Goal: Transaction & Acquisition: Purchase product/service

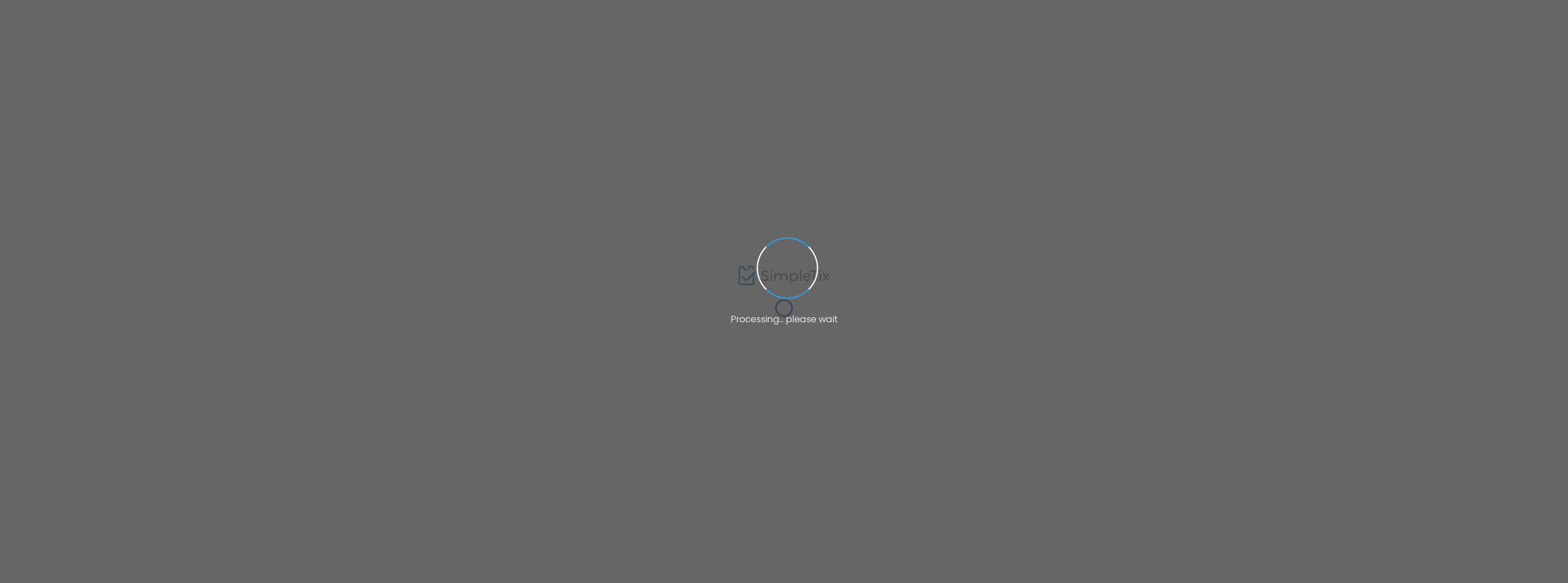
type input "[PERSON_NAME]"
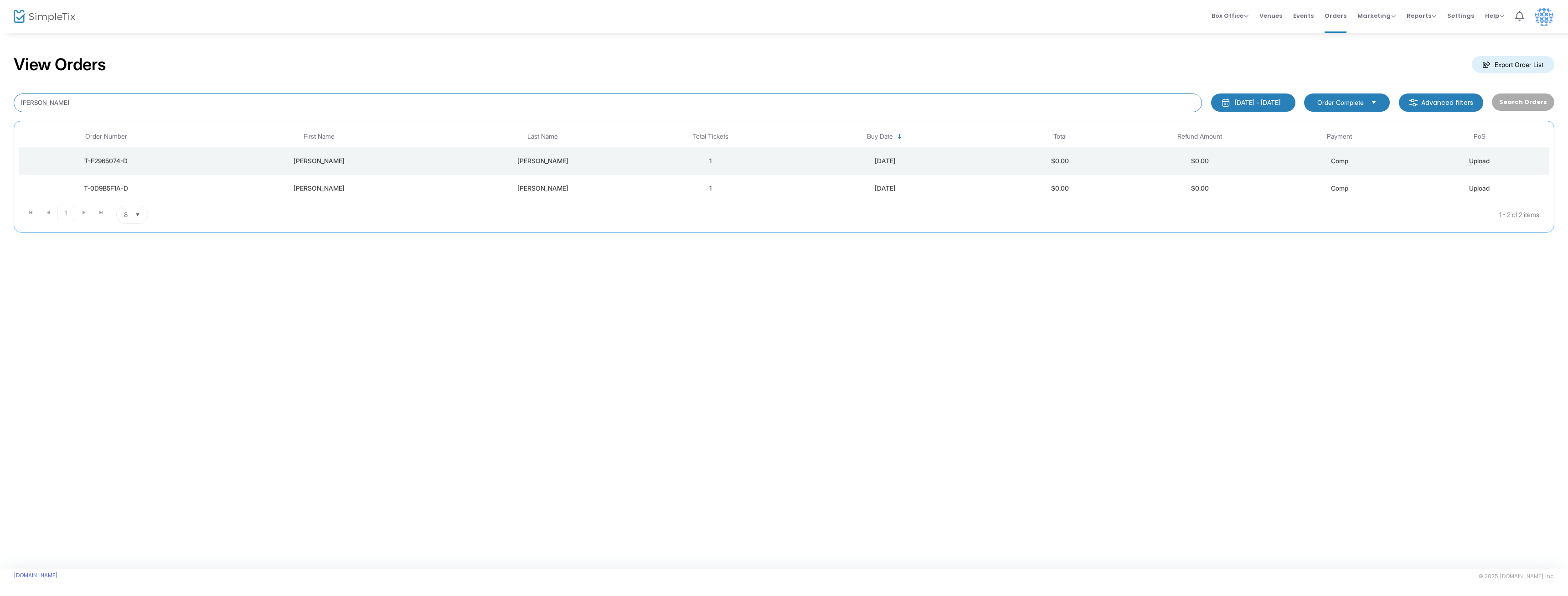
click at [77, 105] on input "[PERSON_NAME]" at bounding box center [607, 103] width 1188 height 19
click at [1231, 12] on span "Box Office" at bounding box center [1230, 16] width 37 height 9
click at [1232, 24] on li "Sell Tickets" at bounding box center [1244, 23] width 65 height 18
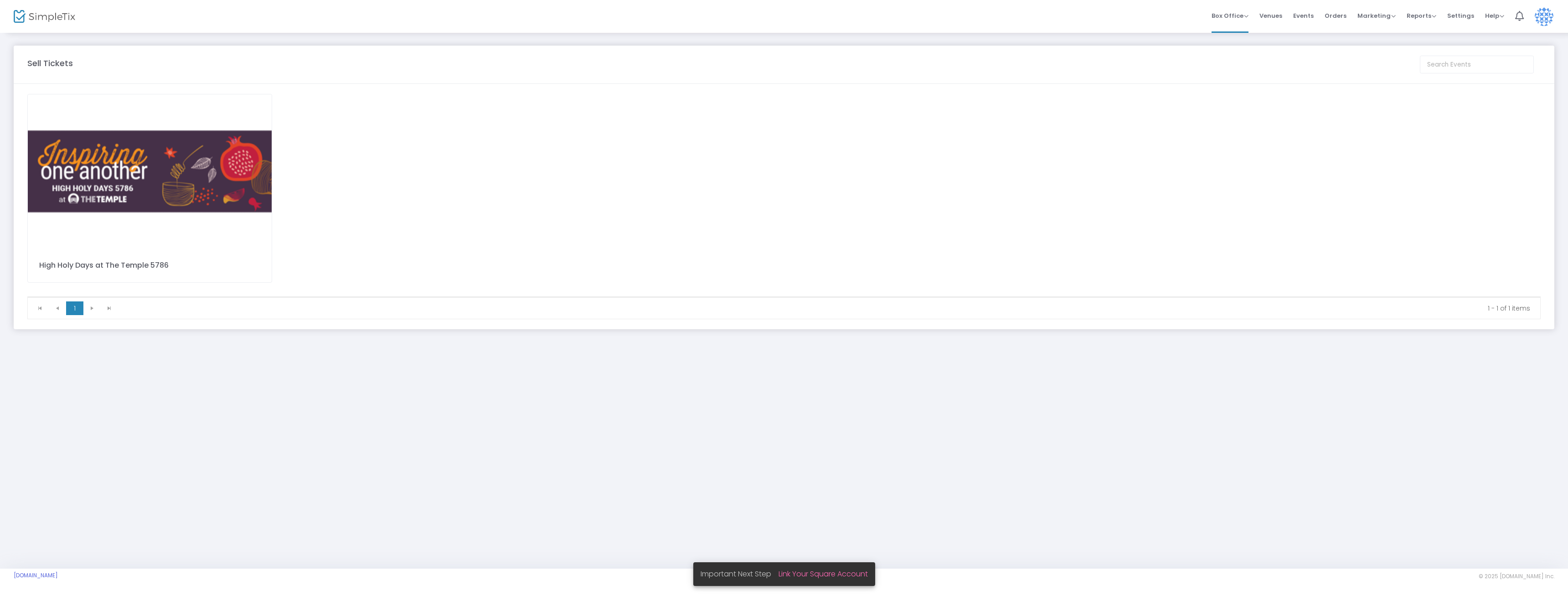
click at [145, 207] on img at bounding box center [150, 171] width 244 height 154
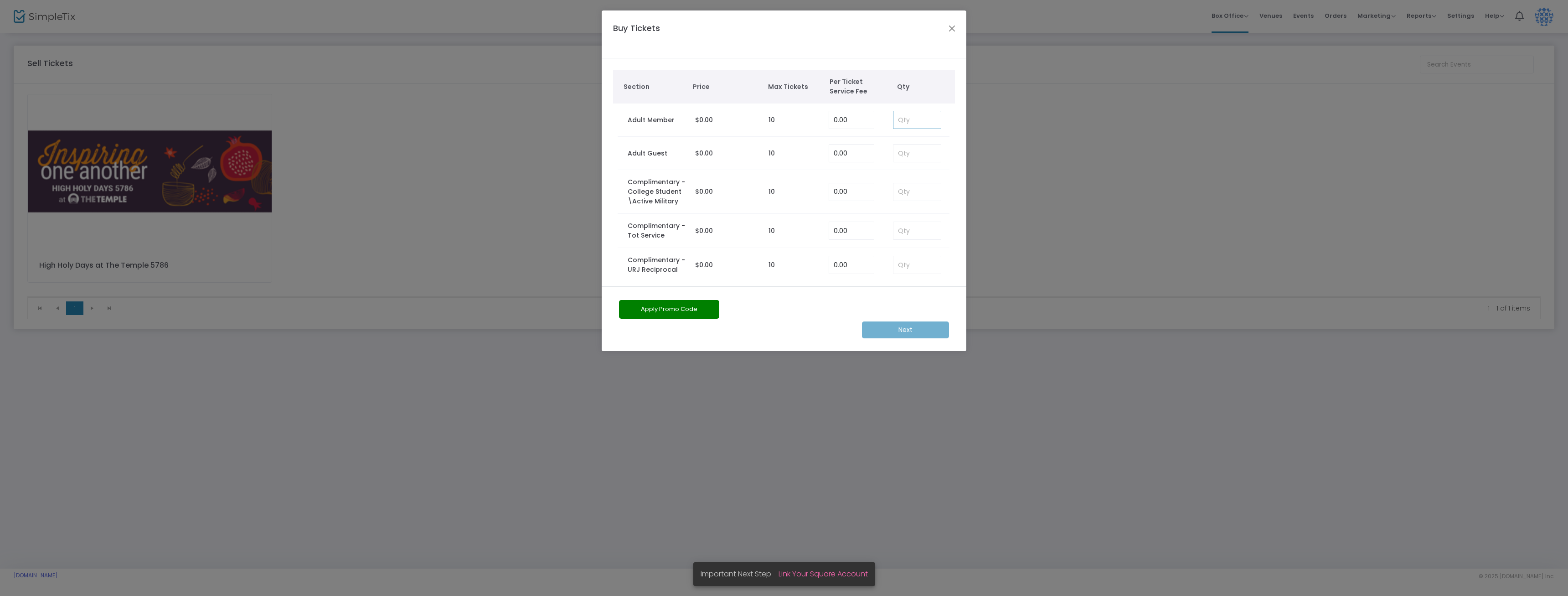
click at [911, 121] on input at bounding box center [917, 120] width 47 height 17
type input "1"
click at [896, 329] on m-button "Next" at bounding box center [905, 330] width 87 height 17
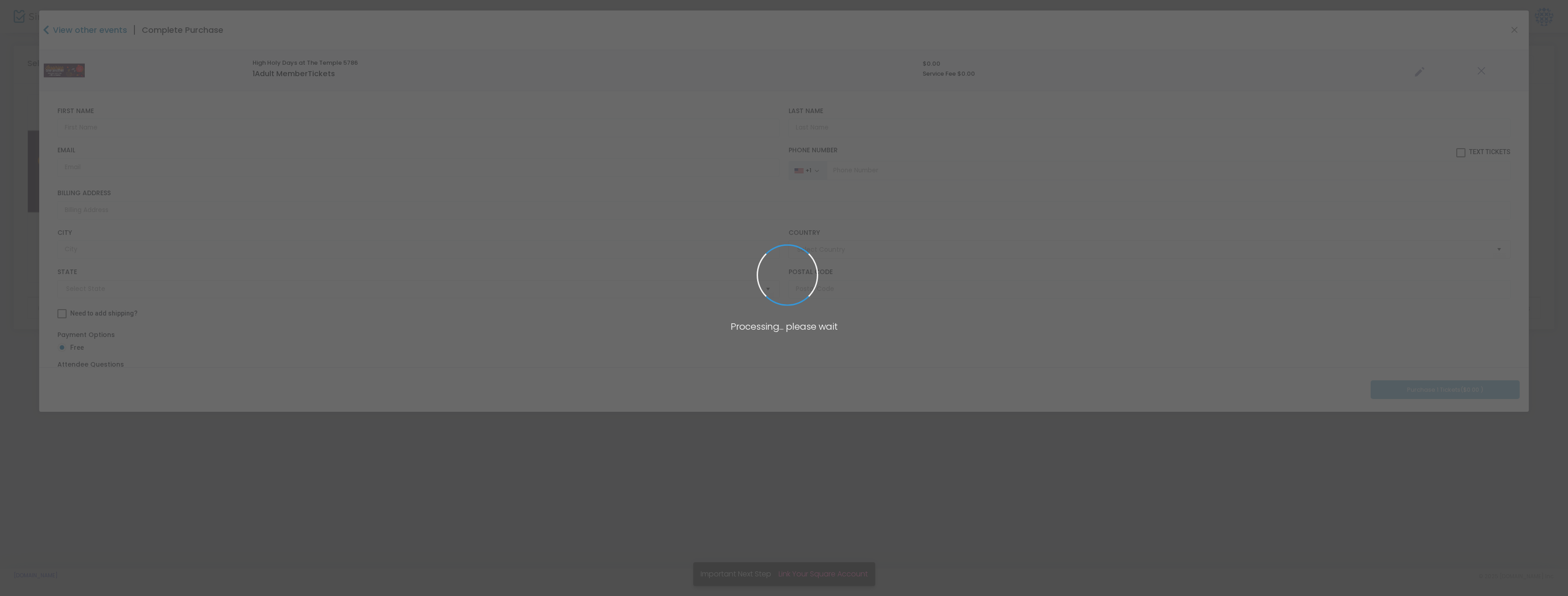
type input "[GEOGRAPHIC_DATA]"
type input "[US_STATE]"
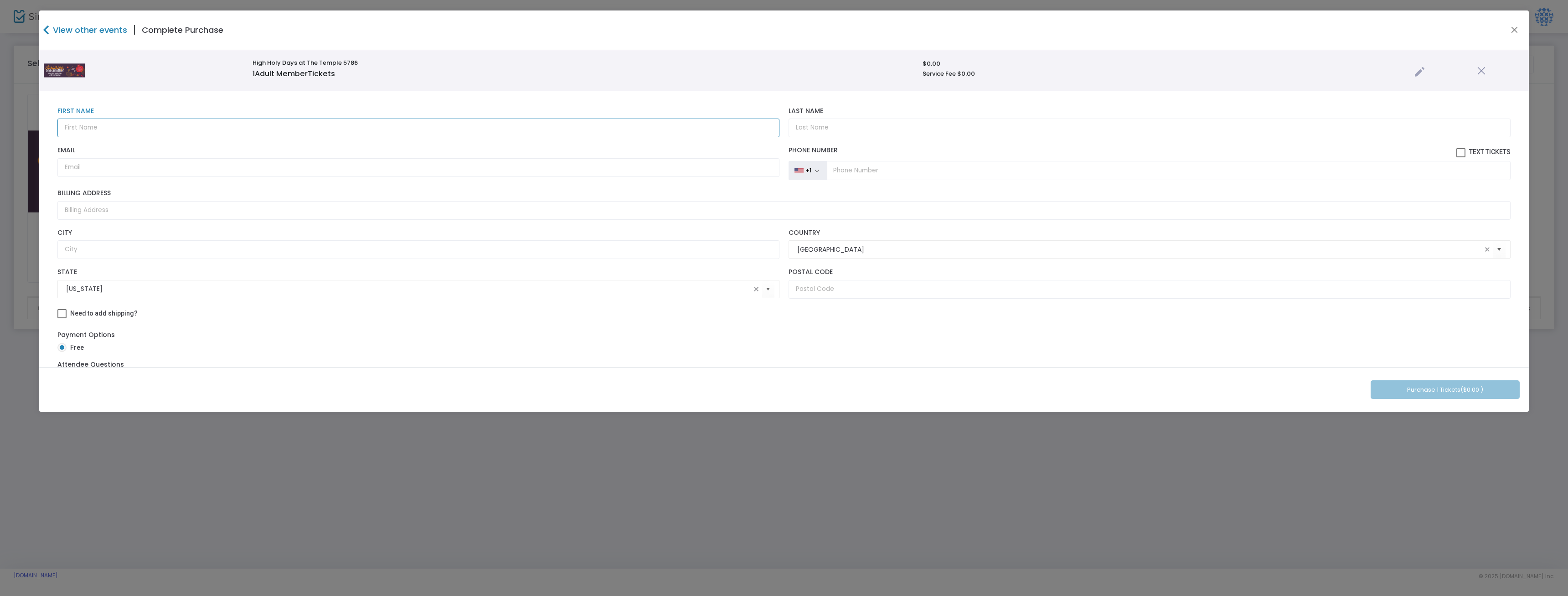
click at [437, 133] on input "text" at bounding box center [418, 128] width 722 height 19
type input "[PERSON_NAME]"
type input "Camber"
click at [146, 175] on input "Email" at bounding box center [418, 167] width 722 height 19
type input "[PERSON_NAME][EMAIL_ADDRESS][DOMAIN_NAME]"
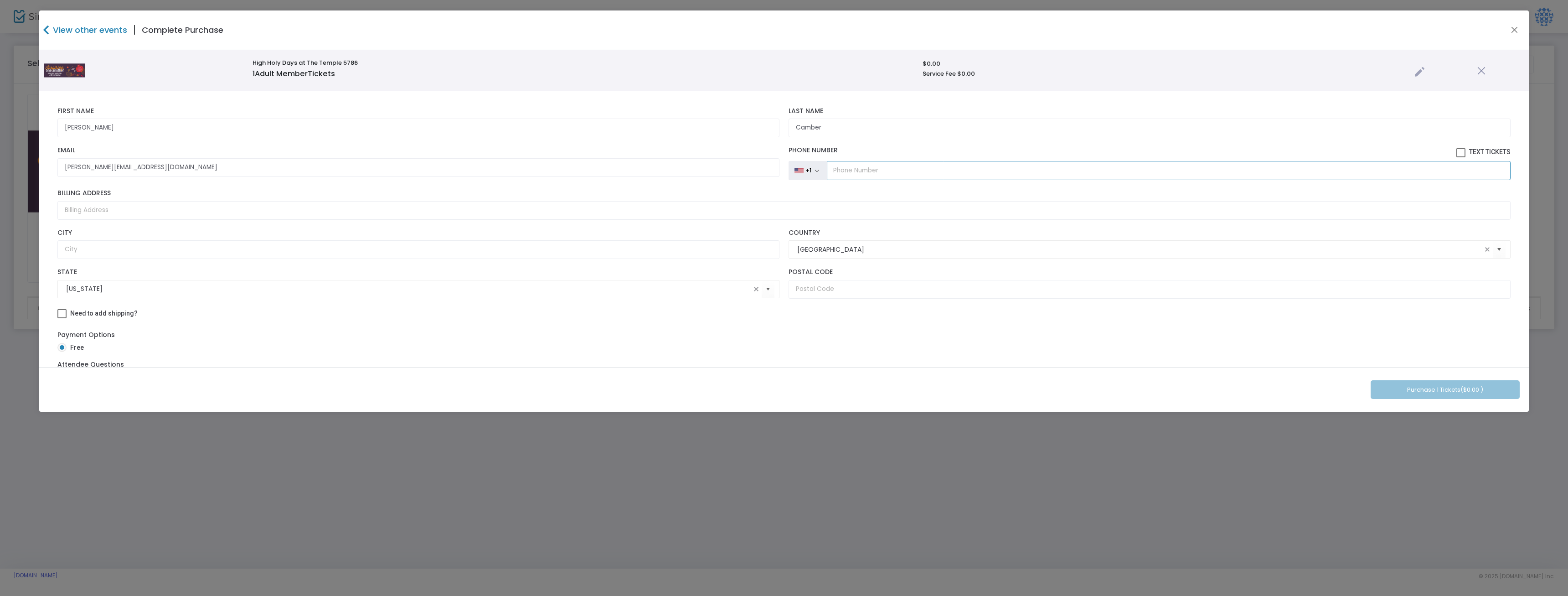
click at [901, 174] on input "tel" at bounding box center [1168, 170] width 684 height 19
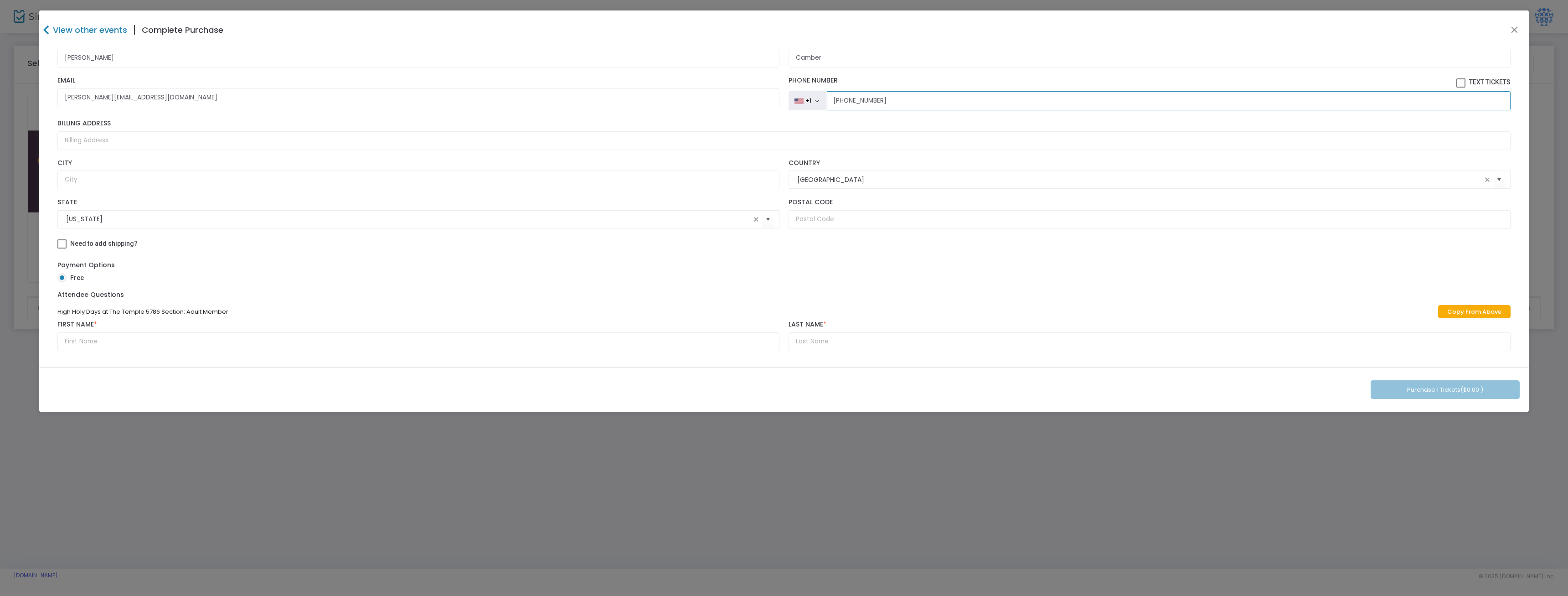
scroll to position [81, 0]
type input "[PHONE_NUMBER]"
click at [139, 340] on input "text" at bounding box center [418, 342] width 722 height 19
type input "[PERSON_NAME]"
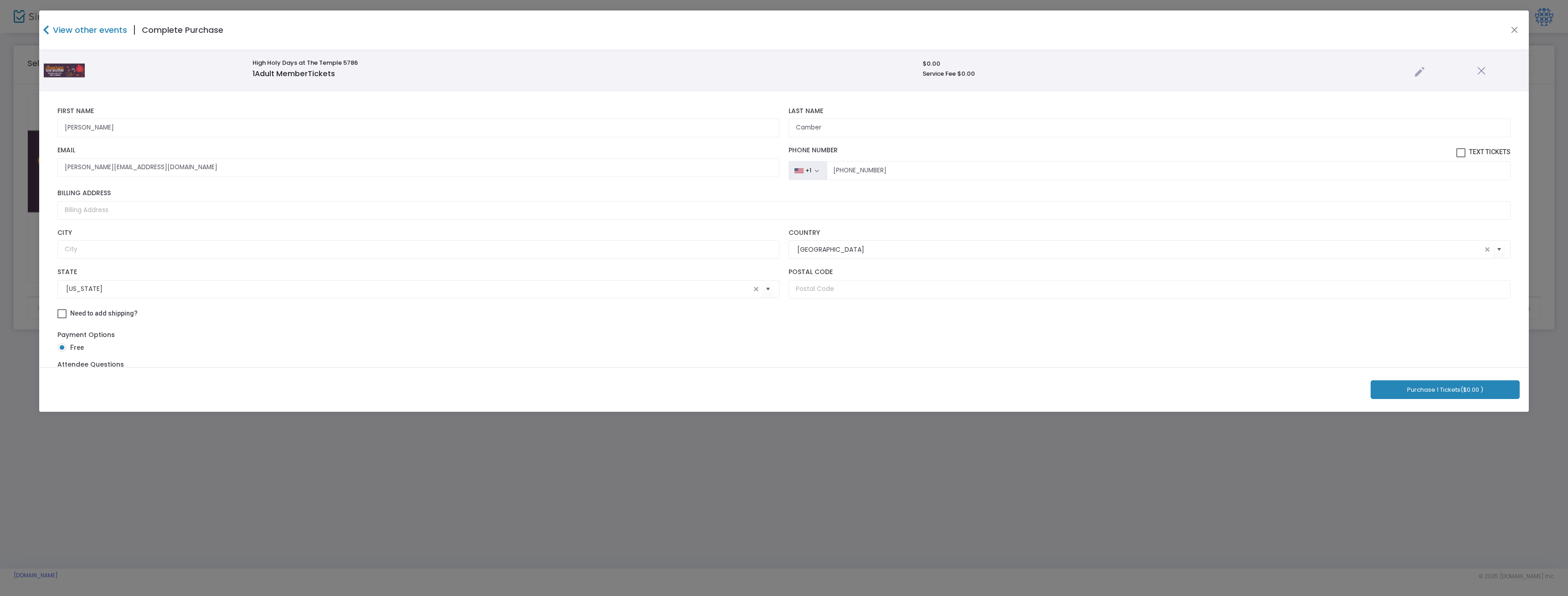
type input "Camber"
click at [1428, 390] on button "Purchase 1 Tickets ($0.00 )" at bounding box center [1445, 390] width 149 height 19
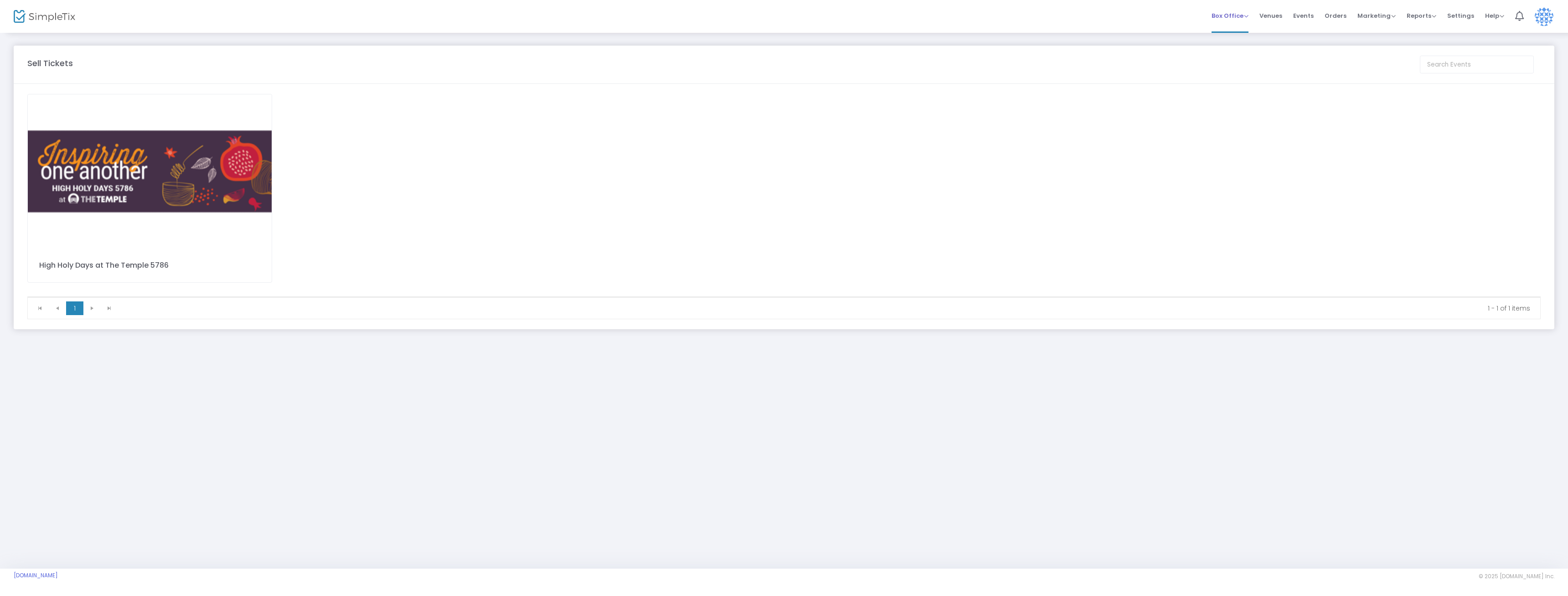
click at [1227, 15] on span "Box Office" at bounding box center [1230, 16] width 37 height 9
click at [1226, 26] on li "Sell Tickets" at bounding box center [1244, 23] width 65 height 18
click at [155, 183] on img at bounding box center [150, 171] width 244 height 154
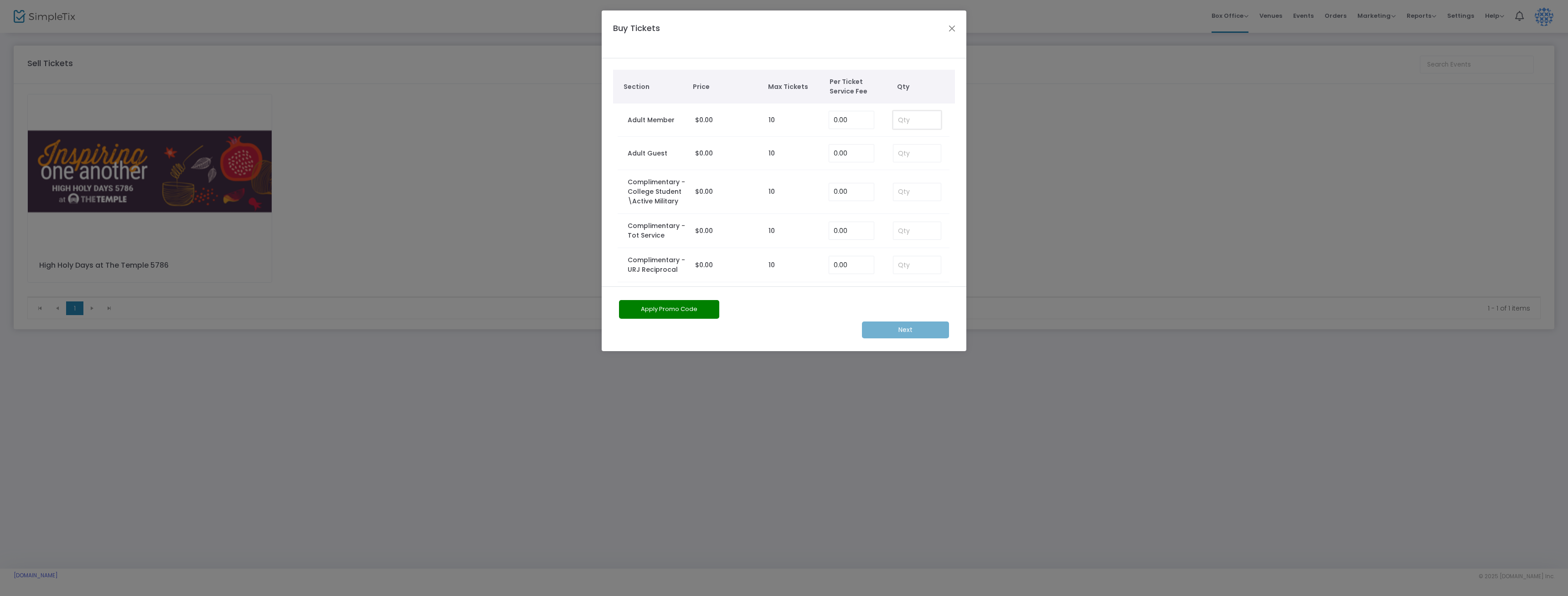
click at [910, 119] on input at bounding box center [917, 120] width 47 height 17
